Goal: Task Accomplishment & Management: Use online tool/utility

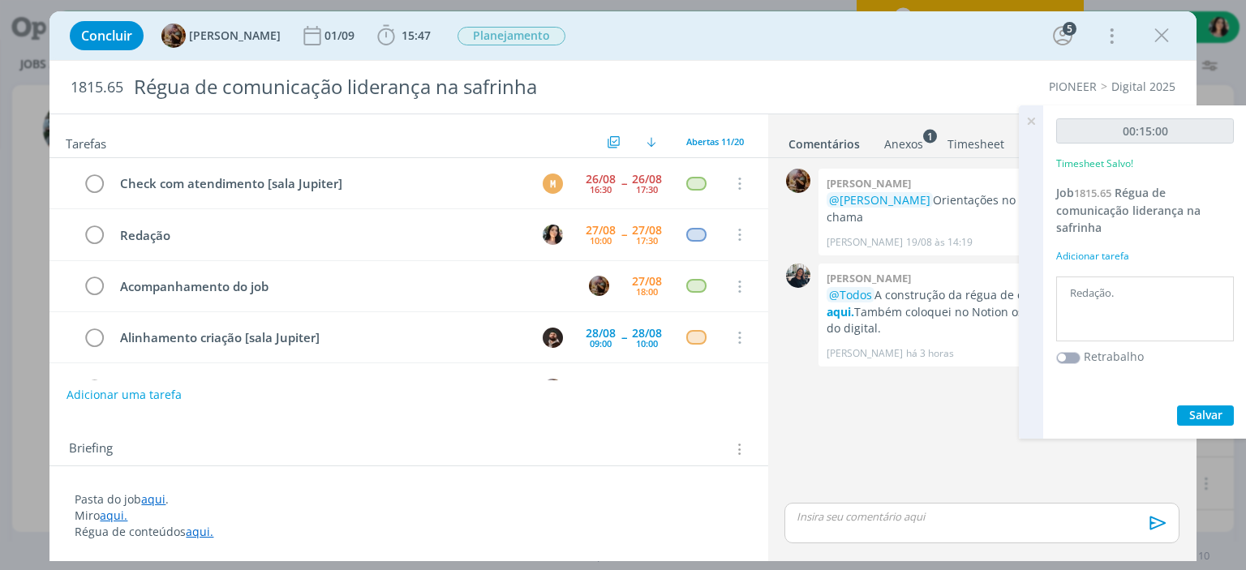
click at [785, 45] on div "Concluir [PERSON_NAME] [DATE] 15:47 Iniciar Apontar Data * [DATE] Horas * 00:00…" at bounding box center [623, 35] width 1122 height 39
click at [804, 28] on div "Concluir [PERSON_NAME] [DATE] 15:47 Iniciar Apontar Data * [DATE] Horas * 00:00…" at bounding box center [623, 35] width 1122 height 39
click at [398, 34] on icon "dialog" at bounding box center [386, 36] width 24 height 24
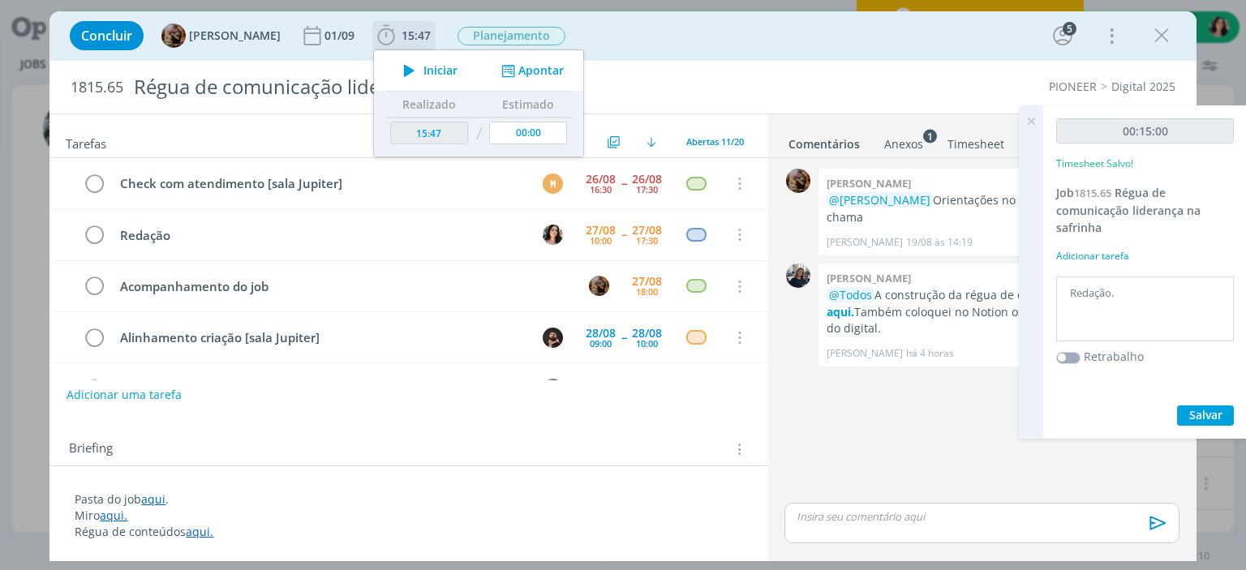
click at [421, 63] on icon "dialog" at bounding box center [409, 70] width 28 height 21
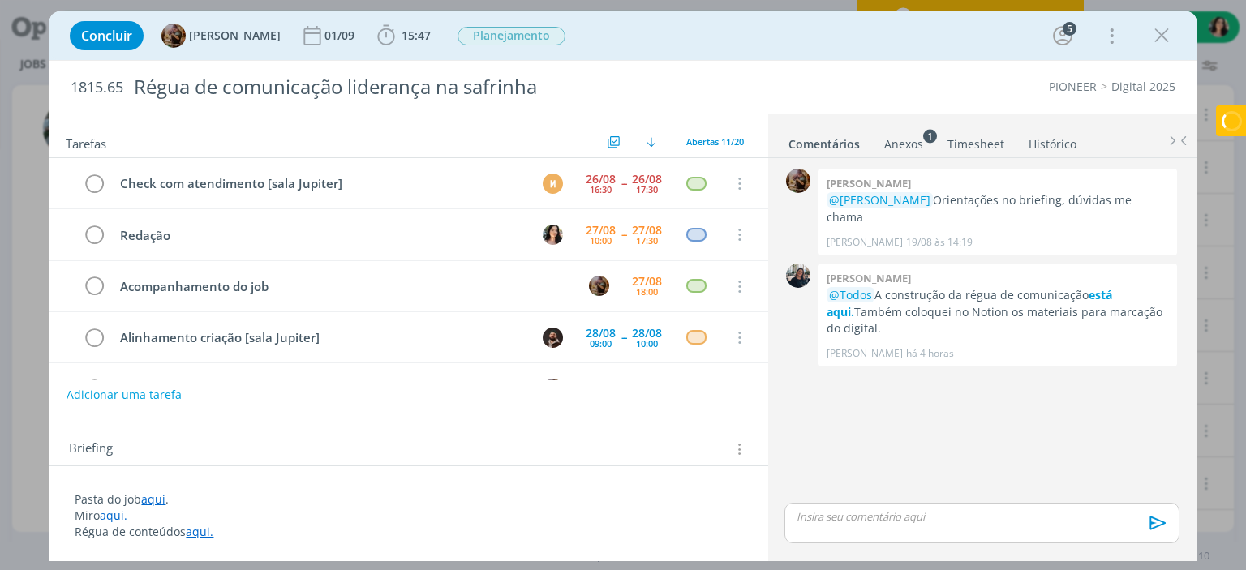
click at [954, 146] on link "Timesheet" at bounding box center [976, 141] width 58 height 24
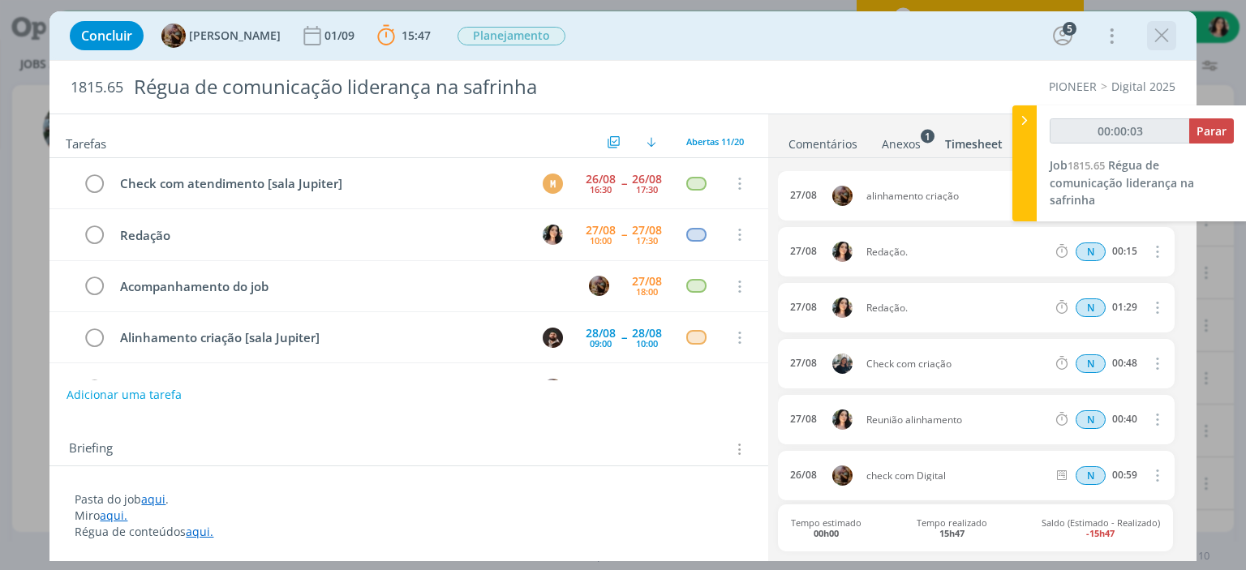
click at [1148, 41] on div "dialog" at bounding box center [1161, 35] width 29 height 29
click at [1157, 38] on icon "dialog" at bounding box center [1162, 36] width 24 height 24
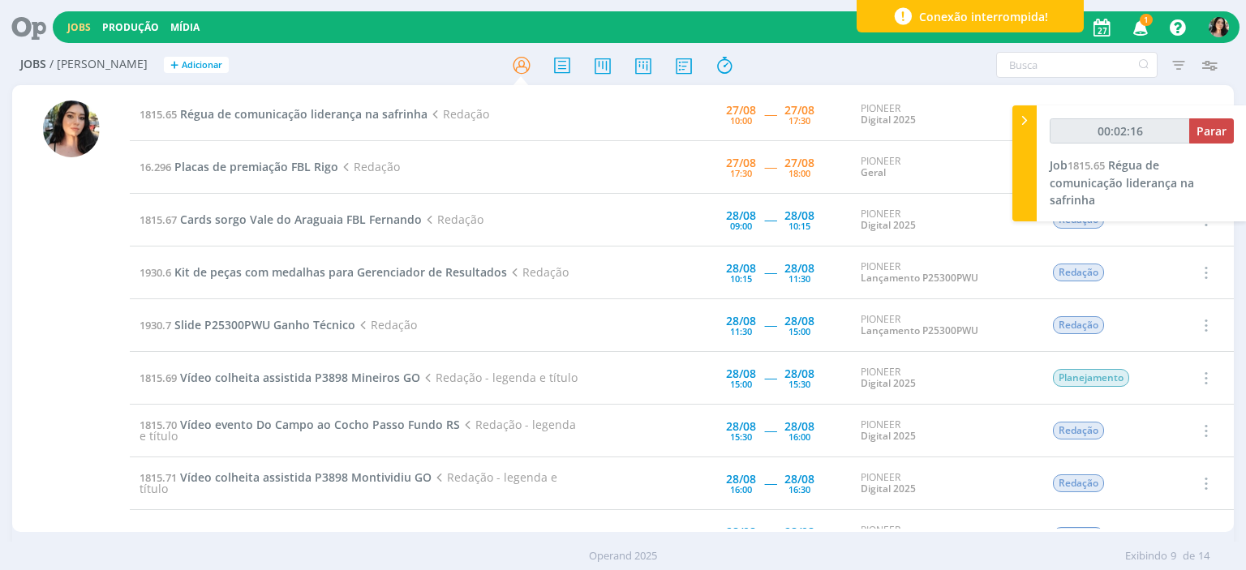
click at [770, 19] on div "Jobs Produção [GEOGRAPHIC_DATA] 1 Notificações Central de Ajuda Área de Membros…" at bounding box center [646, 27] width 1187 height 32
type input "00:54:11"
